Goal: Check status: Check status

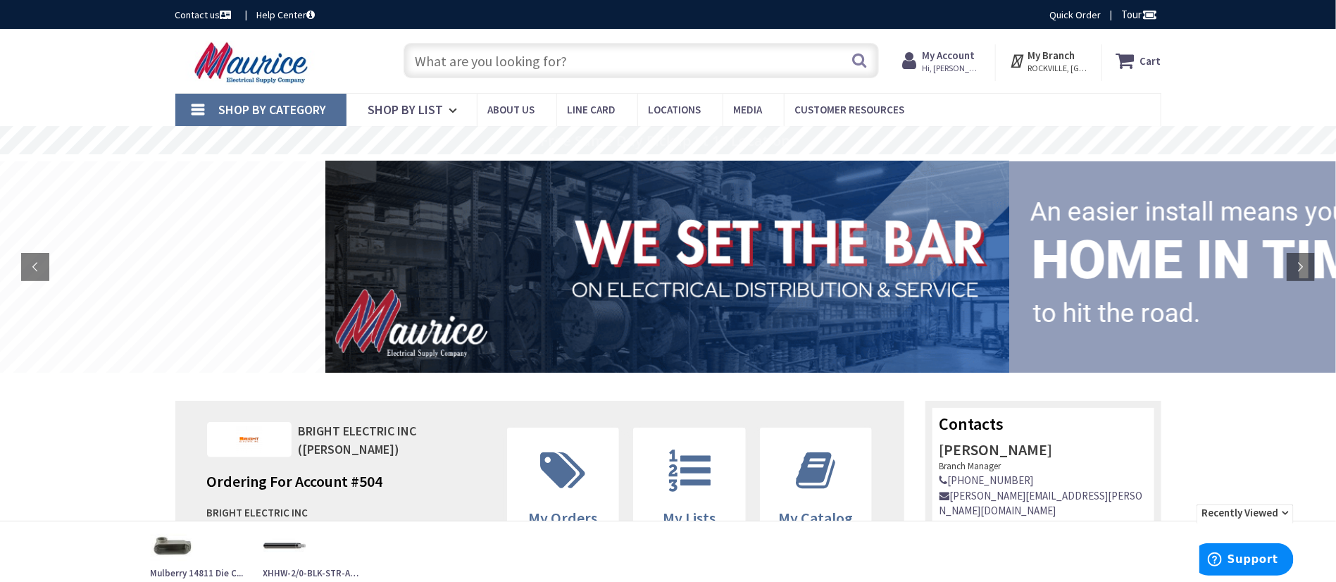
click at [954, 59] on strong "My Account" at bounding box center [948, 55] width 53 height 13
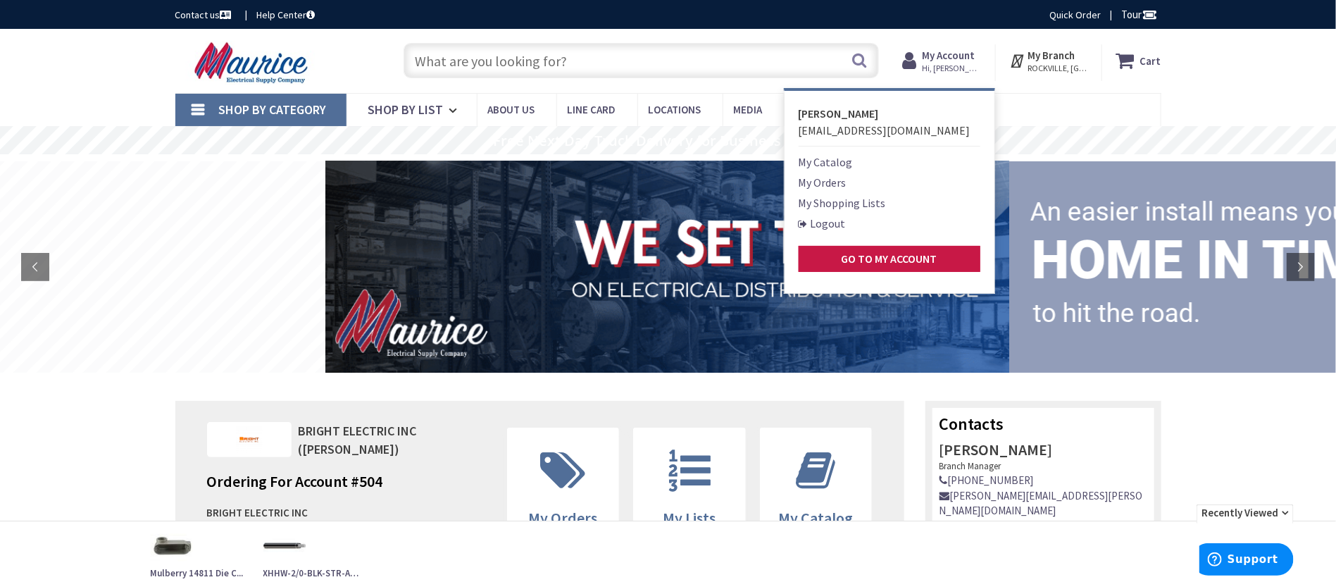
click at [1081, 102] on nav "Shop By Category Conduit and Fittings Cable Tray & Accessories Cable Trays Cabl…" at bounding box center [668, 110] width 986 height 34
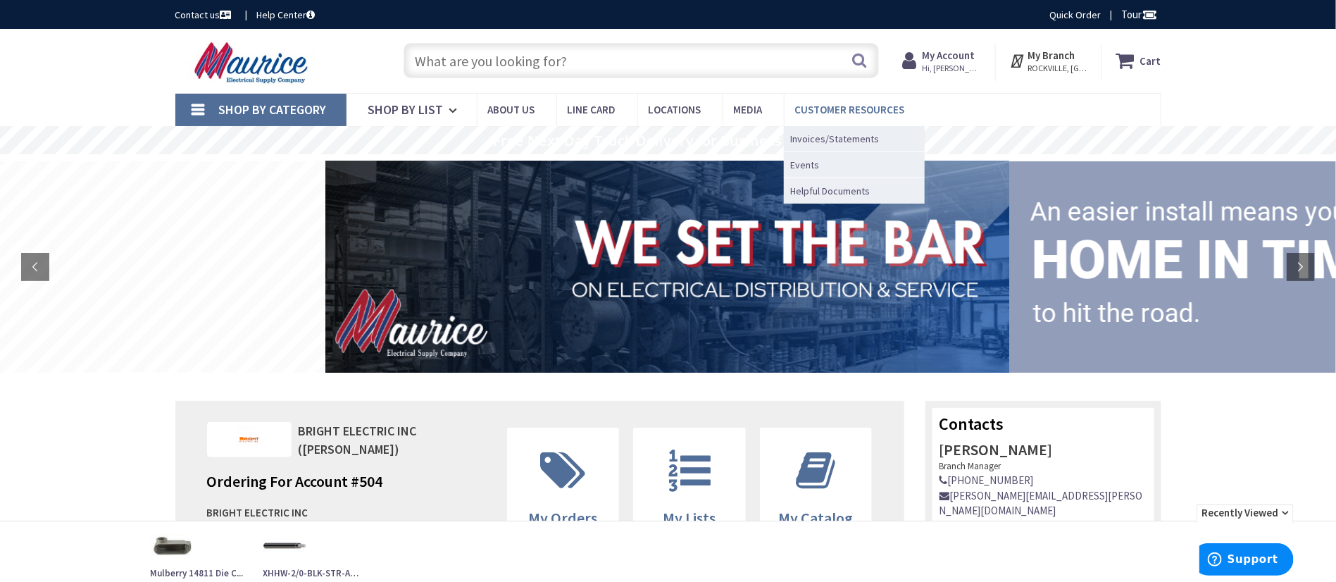
click at [864, 101] on link "Customer Resources" at bounding box center [855, 110] width 142 height 32
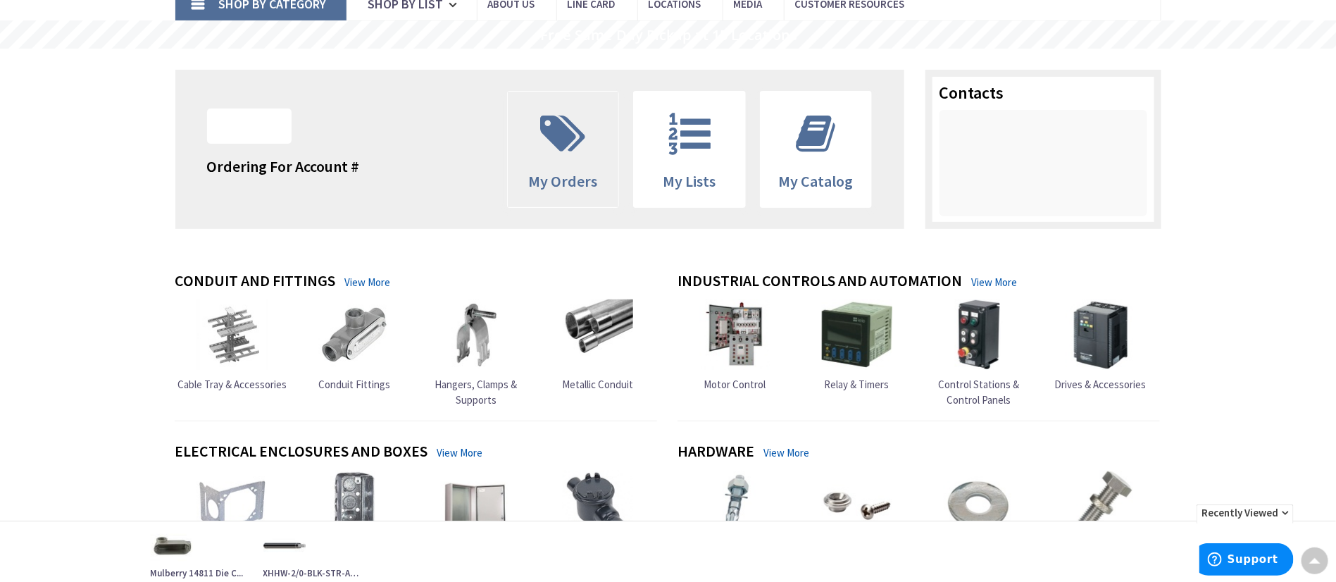
click at [569, 179] on span "My Orders" at bounding box center [563, 181] width 69 height 20
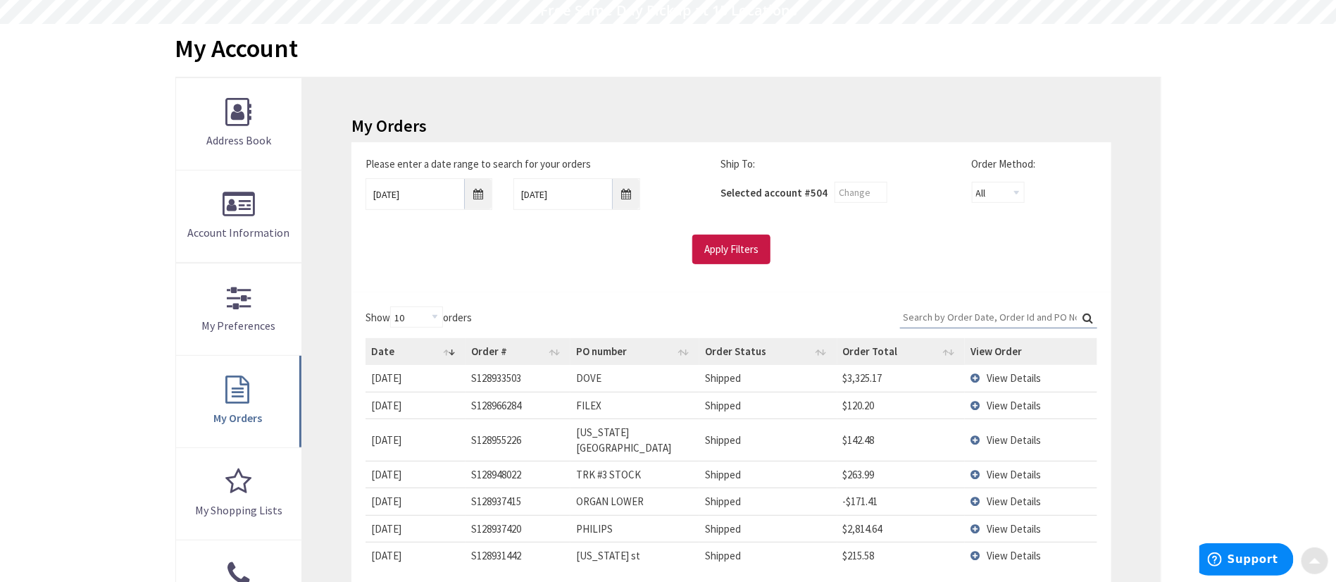
scroll to position [211, 0]
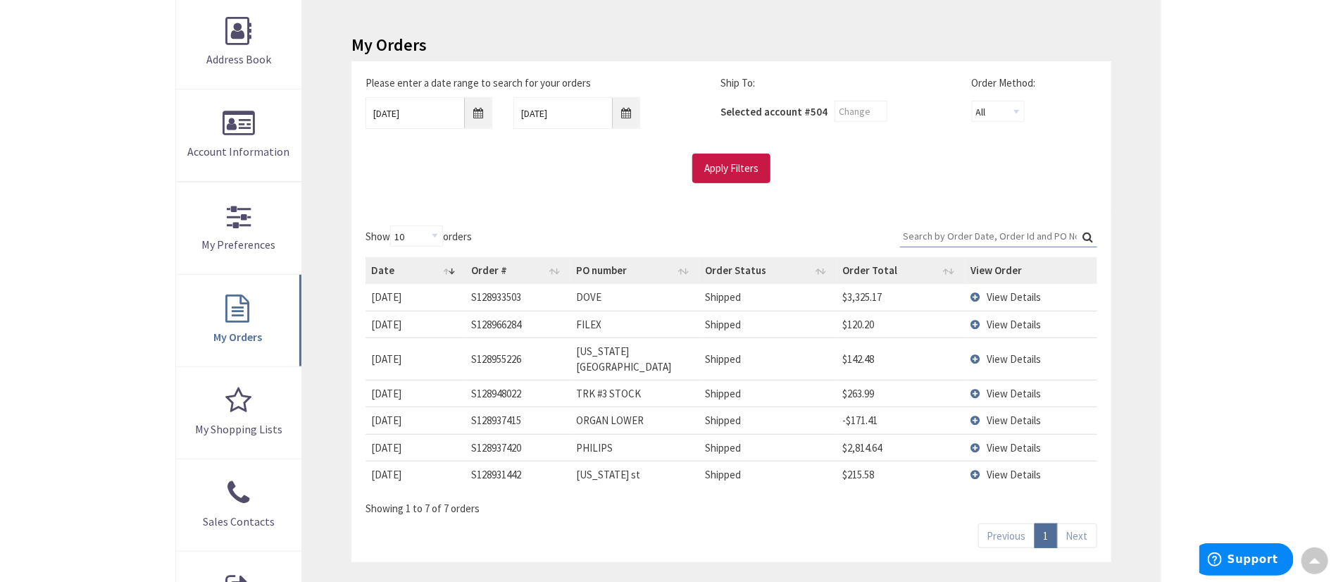
click at [1199, 242] on div "Skip to Content Toggle Nav Search Cart My Cart Close" at bounding box center [668, 380] width 1336 height 1124
click at [978, 325] on td "View Details" at bounding box center [1031, 324] width 132 height 27
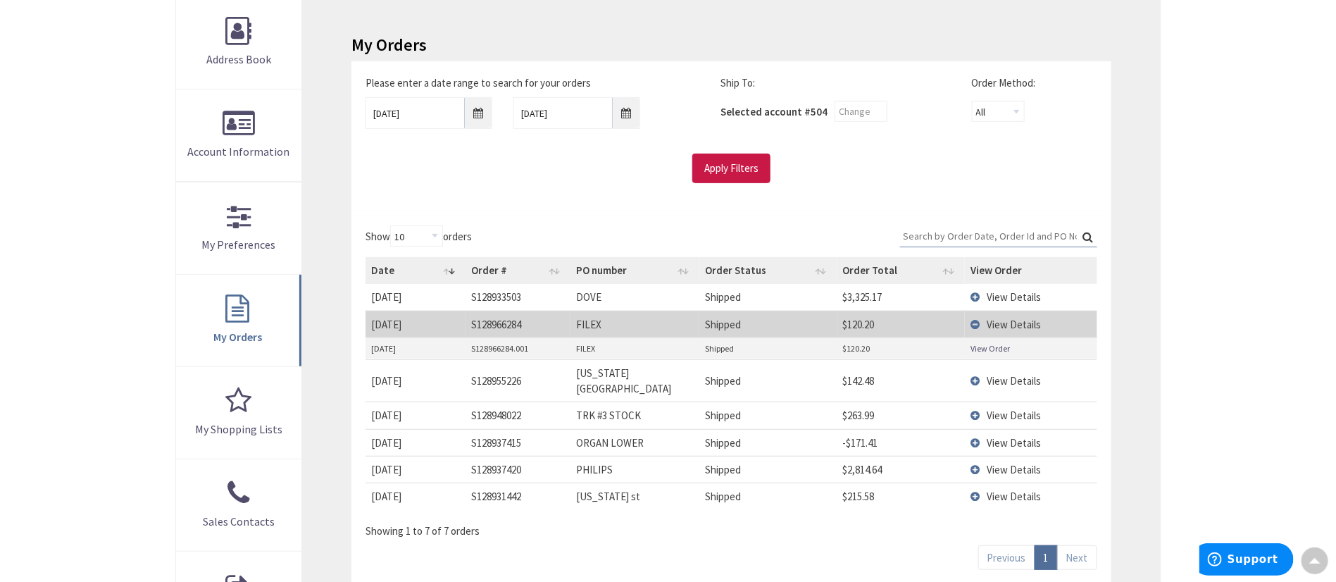
click at [1210, 225] on div "Skip to Content Toggle Nav Search Cart My Cart Close" at bounding box center [668, 380] width 1336 height 1124
click at [979, 374] on td "View Details" at bounding box center [1031, 380] width 132 height 42
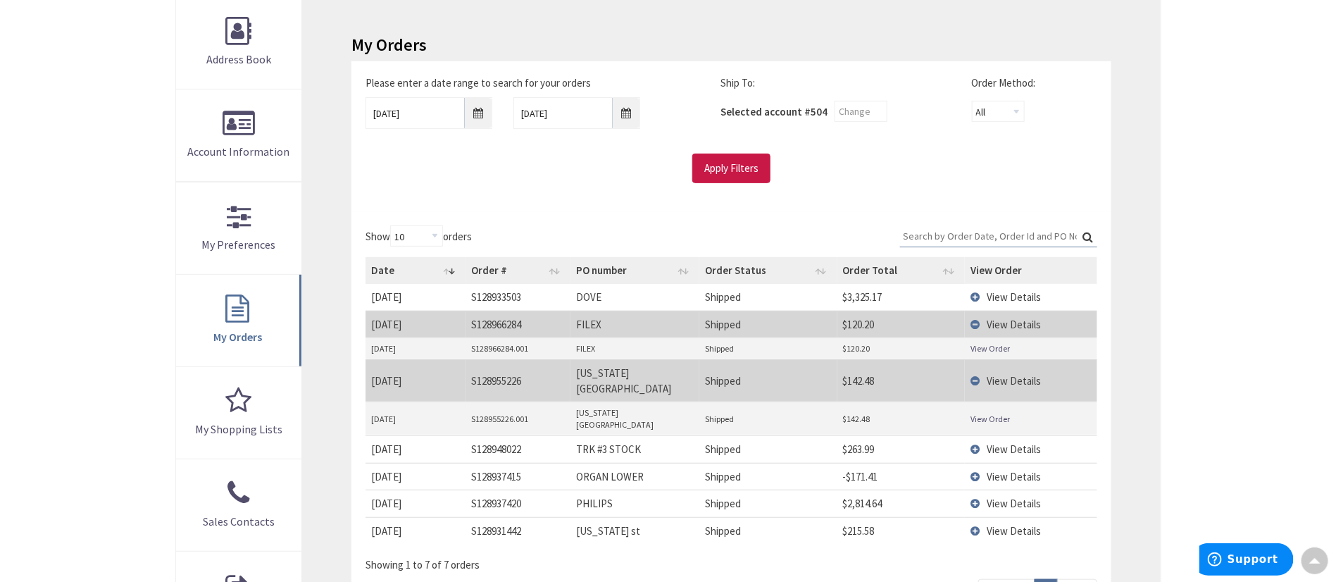
click at [983, 413] on link "View Order" at bounding box center [990, 419] width 39 height 12
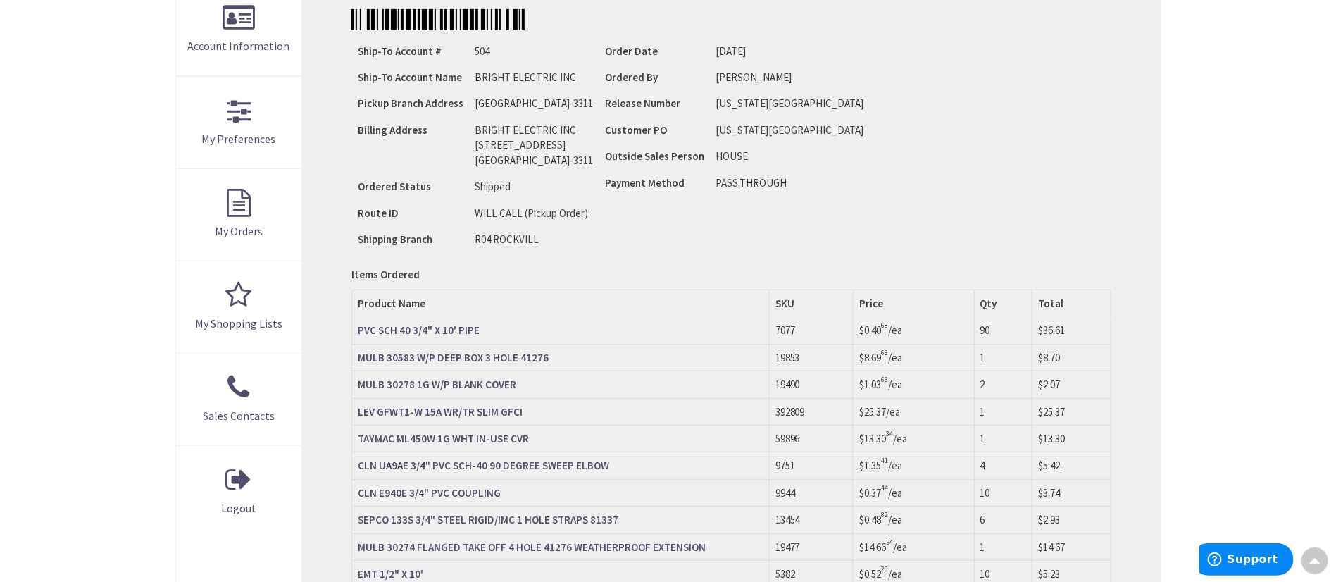
scroll to position [423, 0]
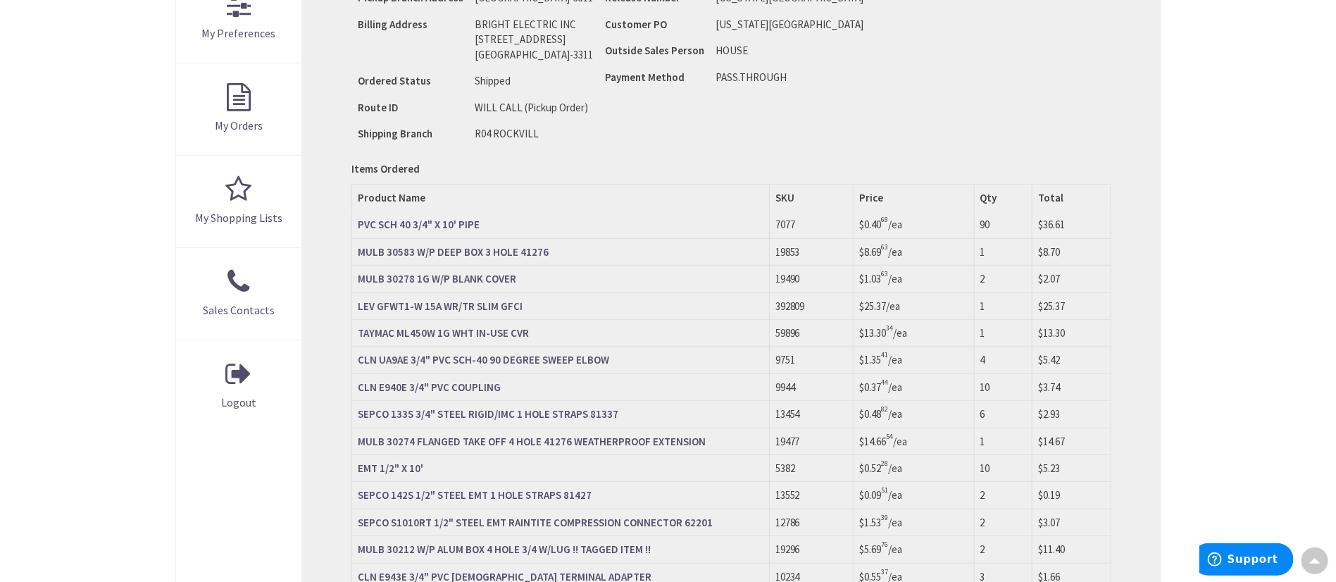
click at [1226, 144] on div "Skip to Content Toggle Nav Search Cart My Cart Close" at bounding box center [668, 349] width 1336 height 1486
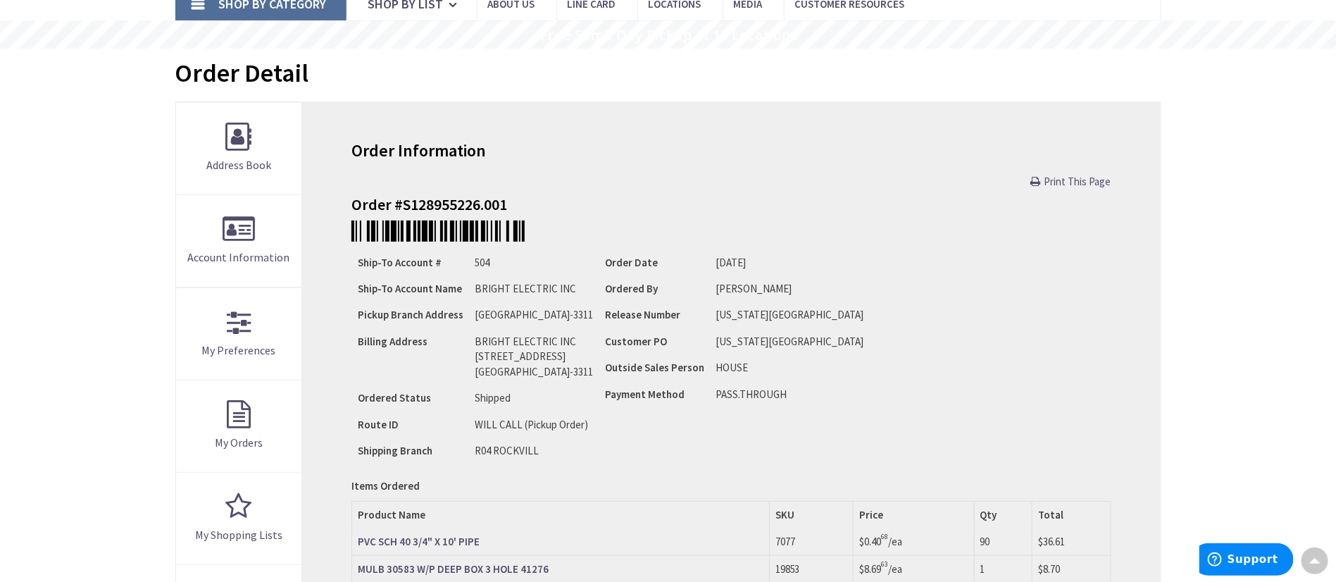
scroll to position [0, 0]
